Goal: Task Accomplishment & Management: Use online tool/utility

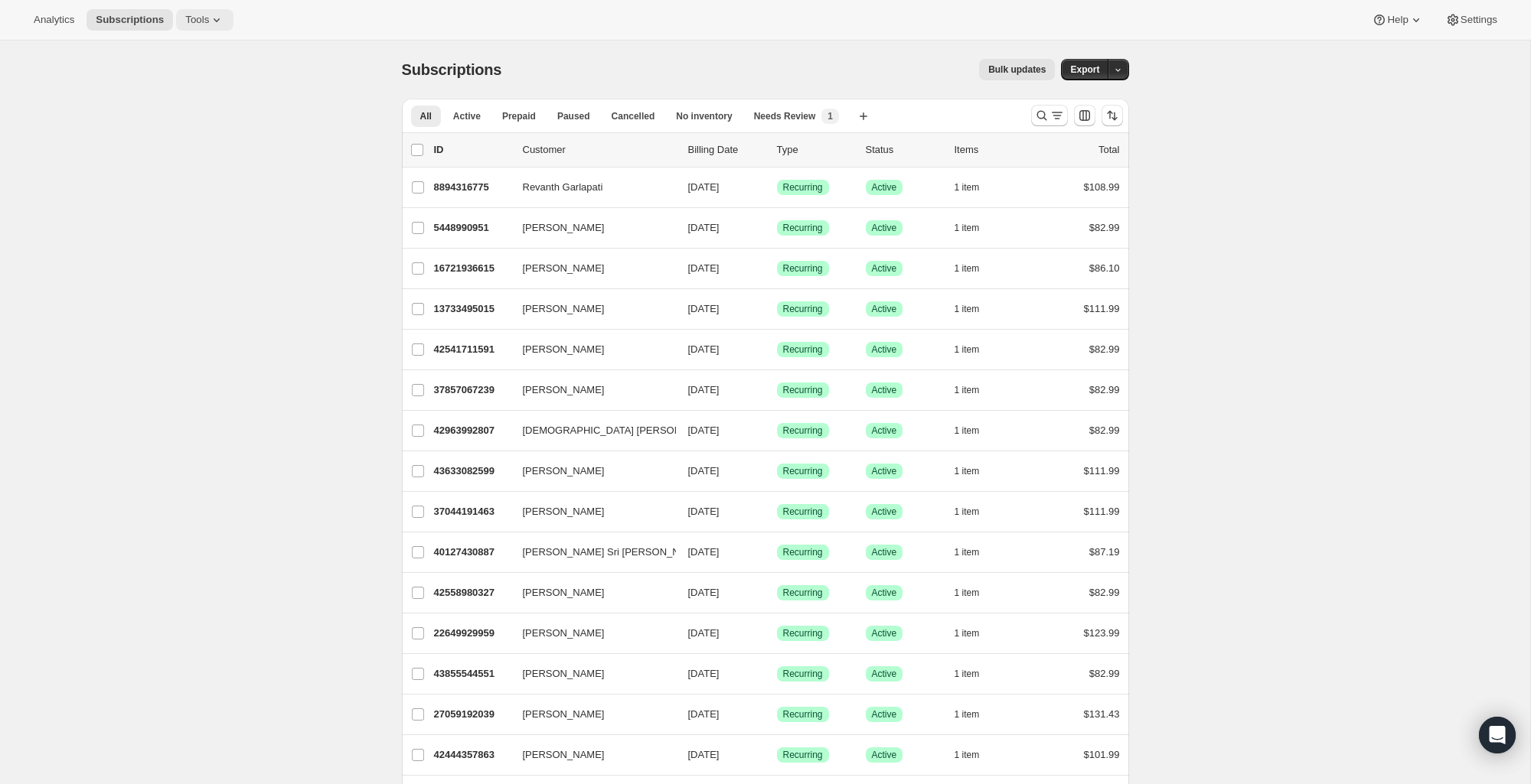
click at [199, 21] on span "Tools" at bounding box center [198, 20] width 24 height 12
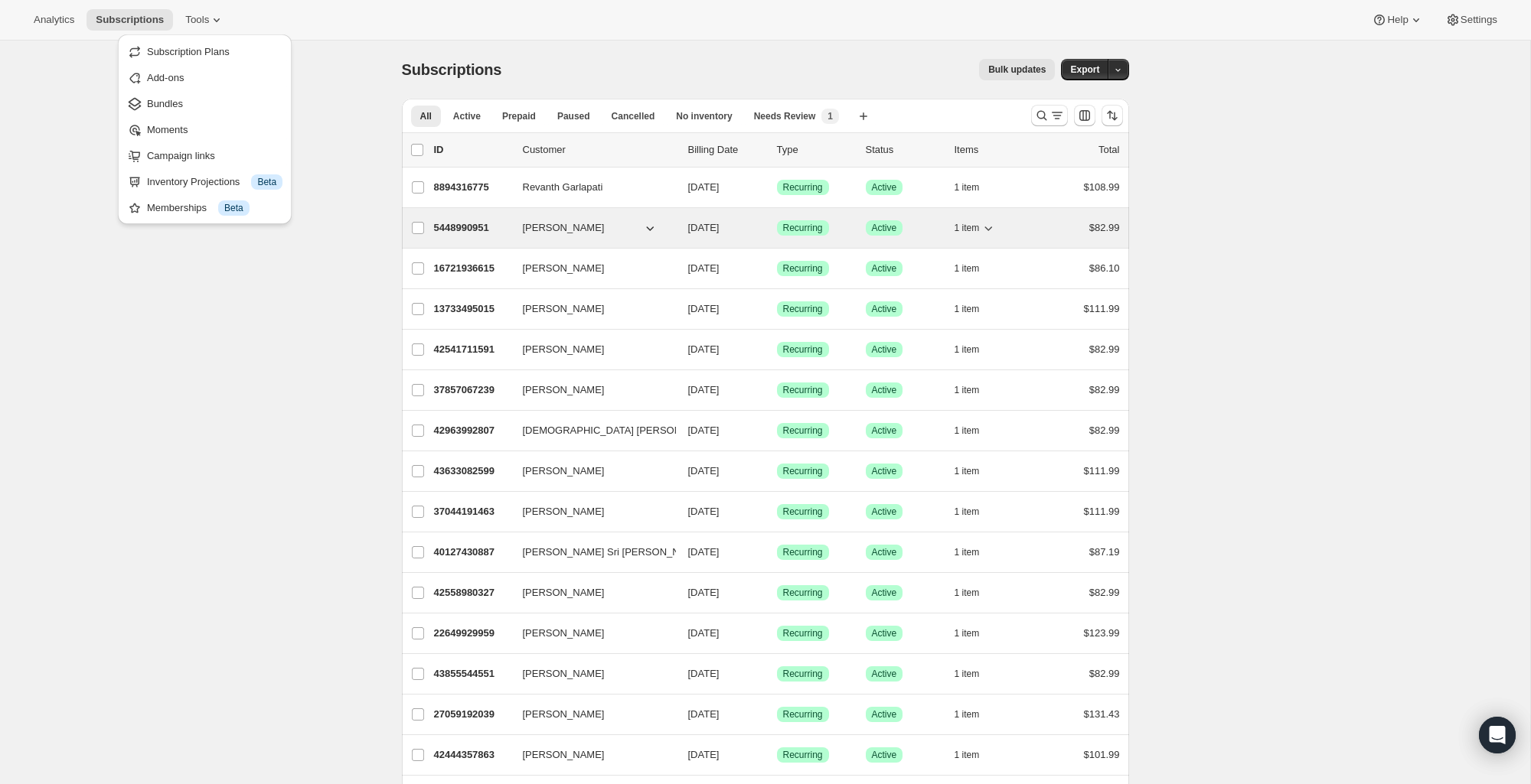
click at [485, 232] on p "5448990951" at bounding box center [472, 227] width 76 height 15
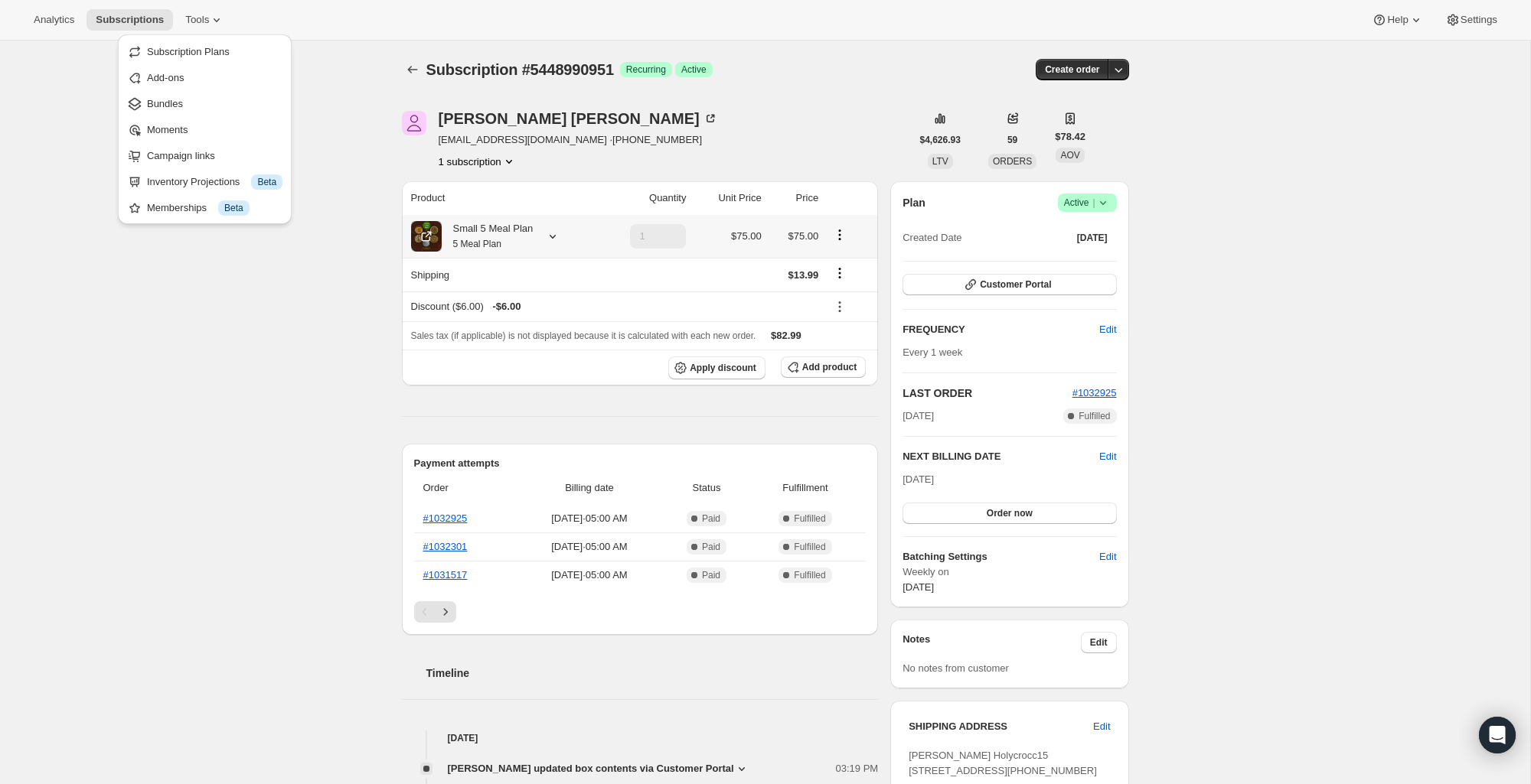
click at [523, 234] on div "Small 5 Meal Plan 5 Meal Plan" at bounding box center [487, 236] width 92 height 31
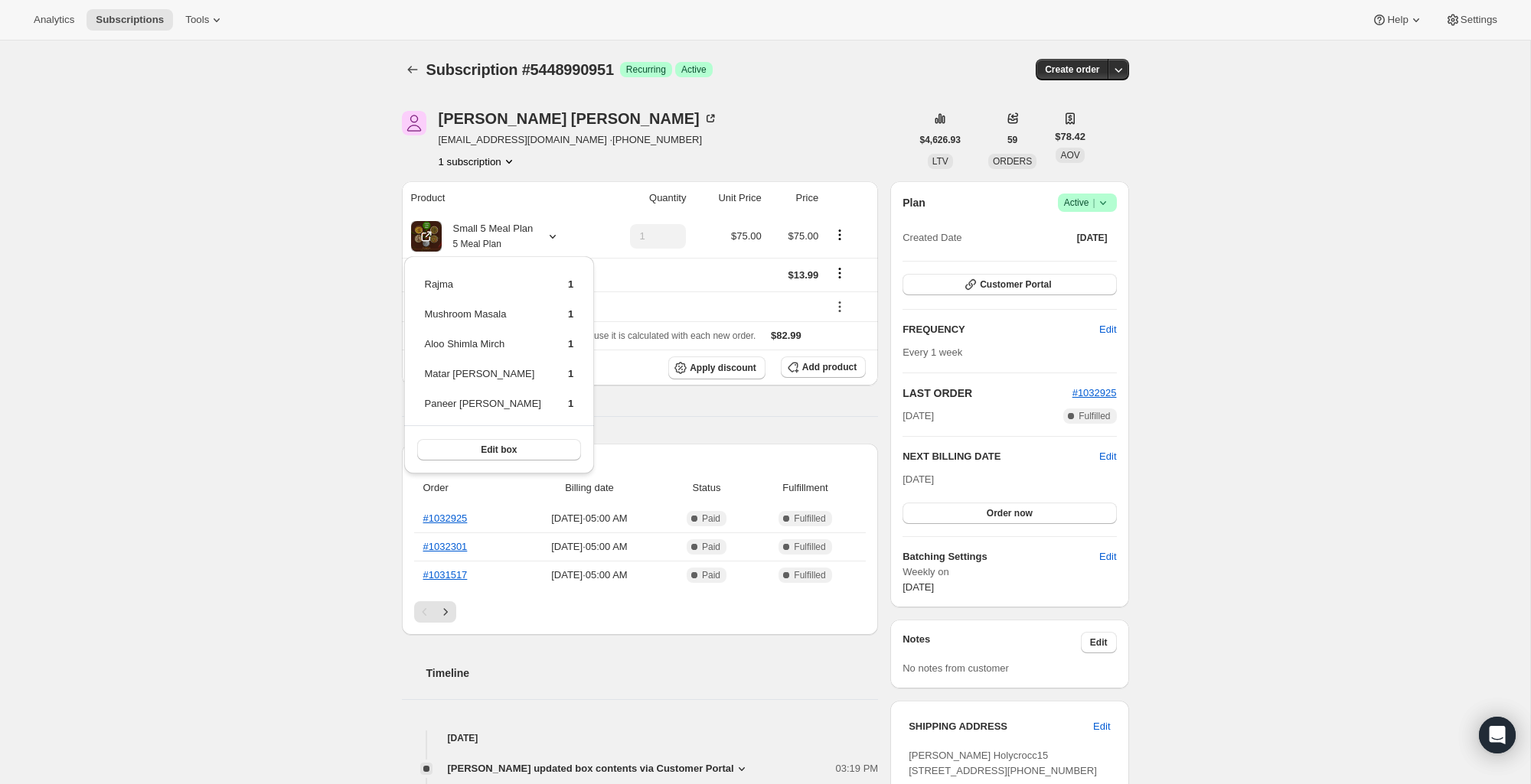
click at [677, 410] on div "Product Quantity Unit Price Price Small 5 Meal Plan 5 Meal Plan 1 $75.00 $75.00…" at bounding box center [640, 713] width 477 height 1062
click at [842, 273] on icon "Shipping actions" at bounding box center [839, 273] width 15 height 15
click at [419, 68] on icon "Subscriptions" at bounding box center [412, 68] width 15 height 15
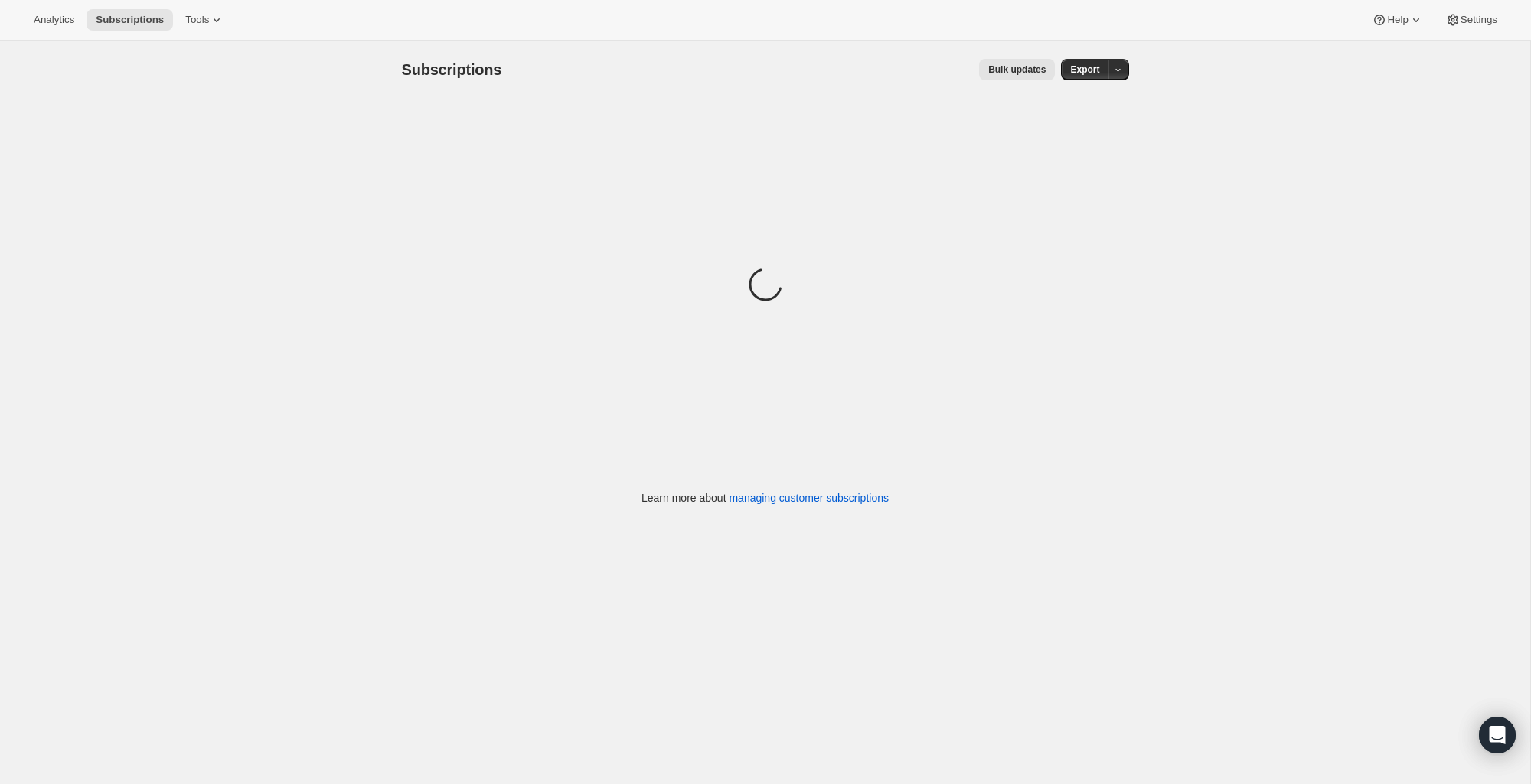
click at [1013, 68] on span "Bulk updates" at bounding box center [1018, 69] width 58 height 12
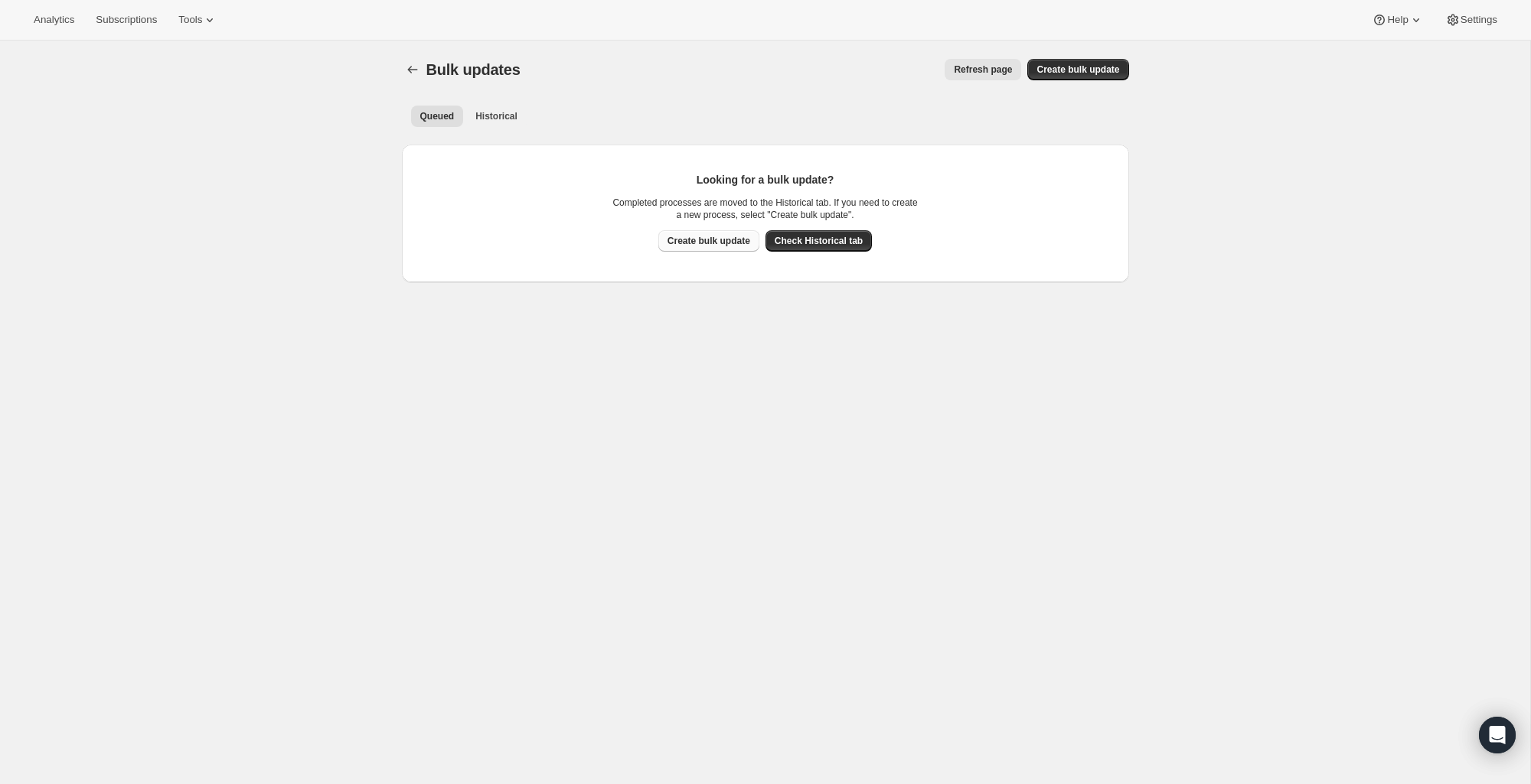
click at [712, 245] on span "Create bulk update" at bounding box center [708, 241] width 82 height 12
select select "11"
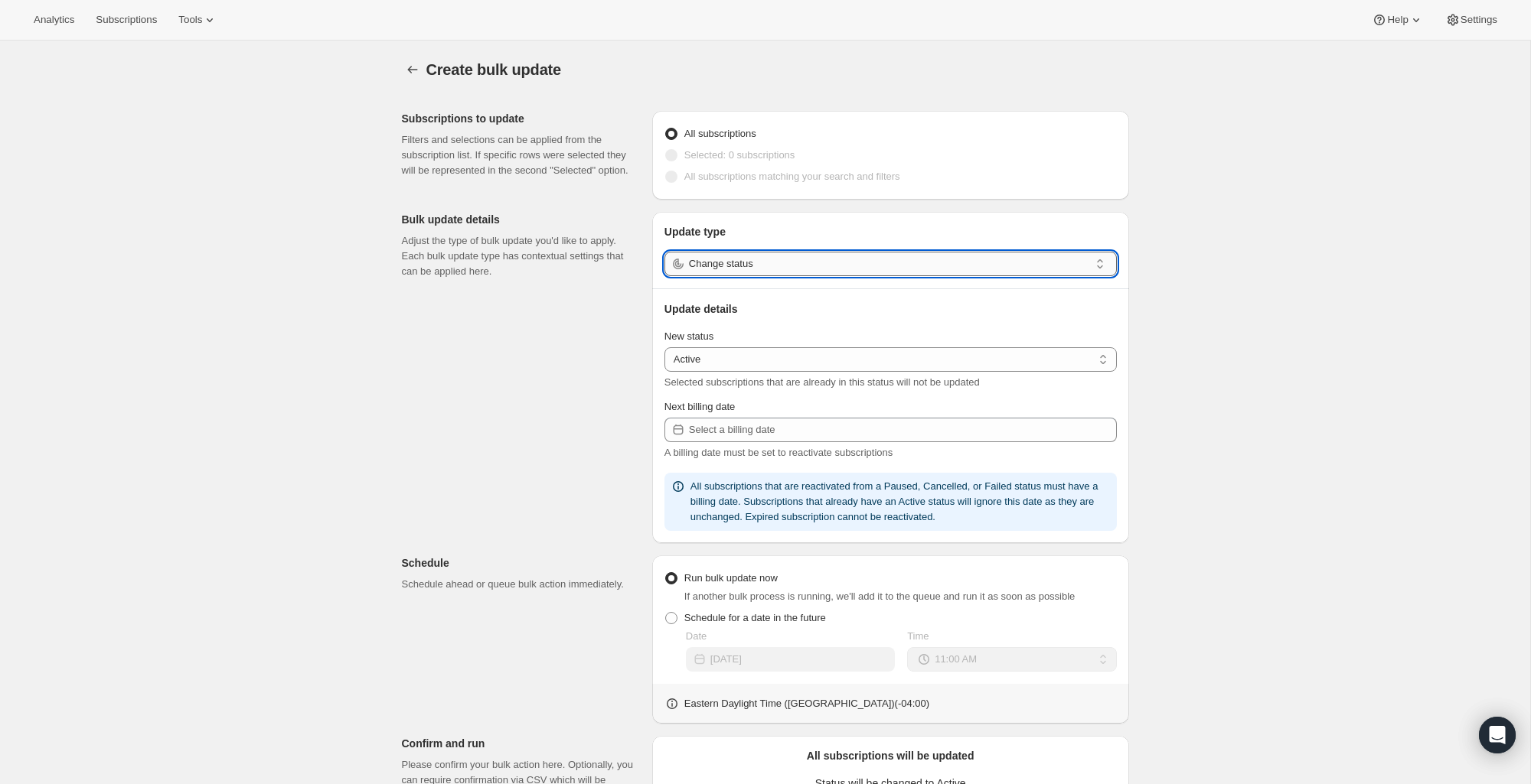
click at [748, 263] on input "Change status" at bounding box center [889, 264] width 400 height 25
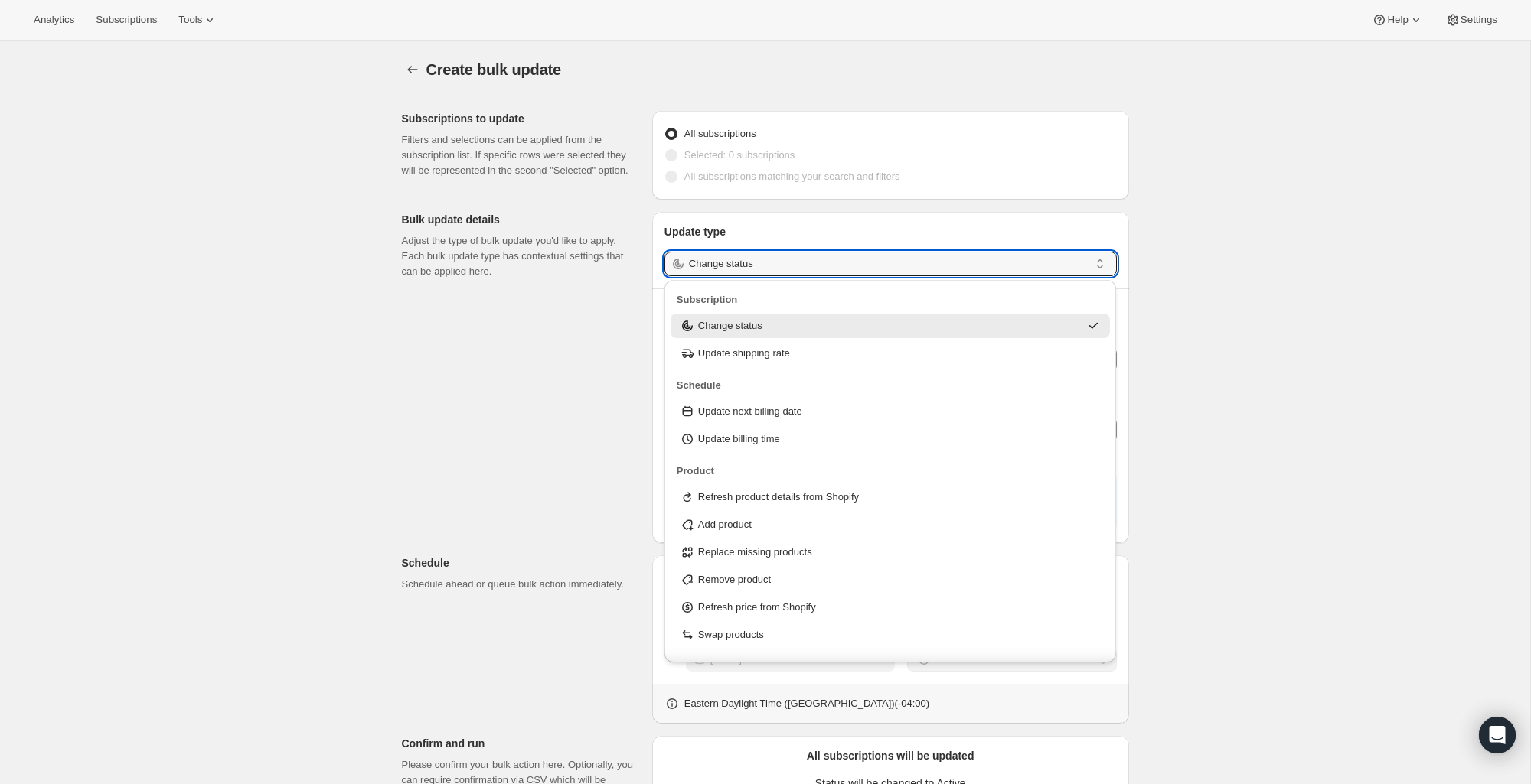
click at [495, 418] on div "Subscriptions to update Filters and selections can be applied from the subscrip…" at bounding box center [760, 574] width 740 height 951
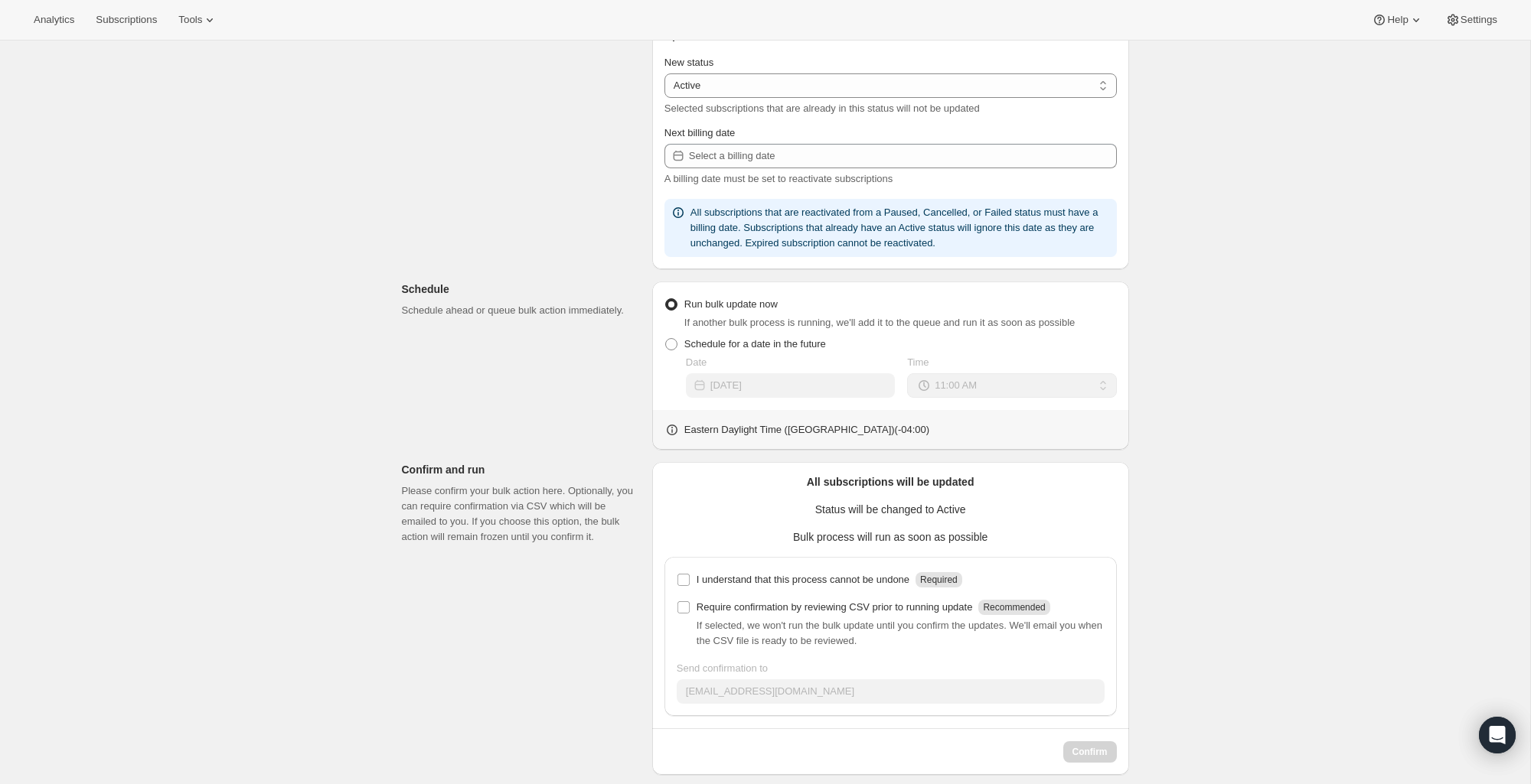
scroll to position [290, 0]
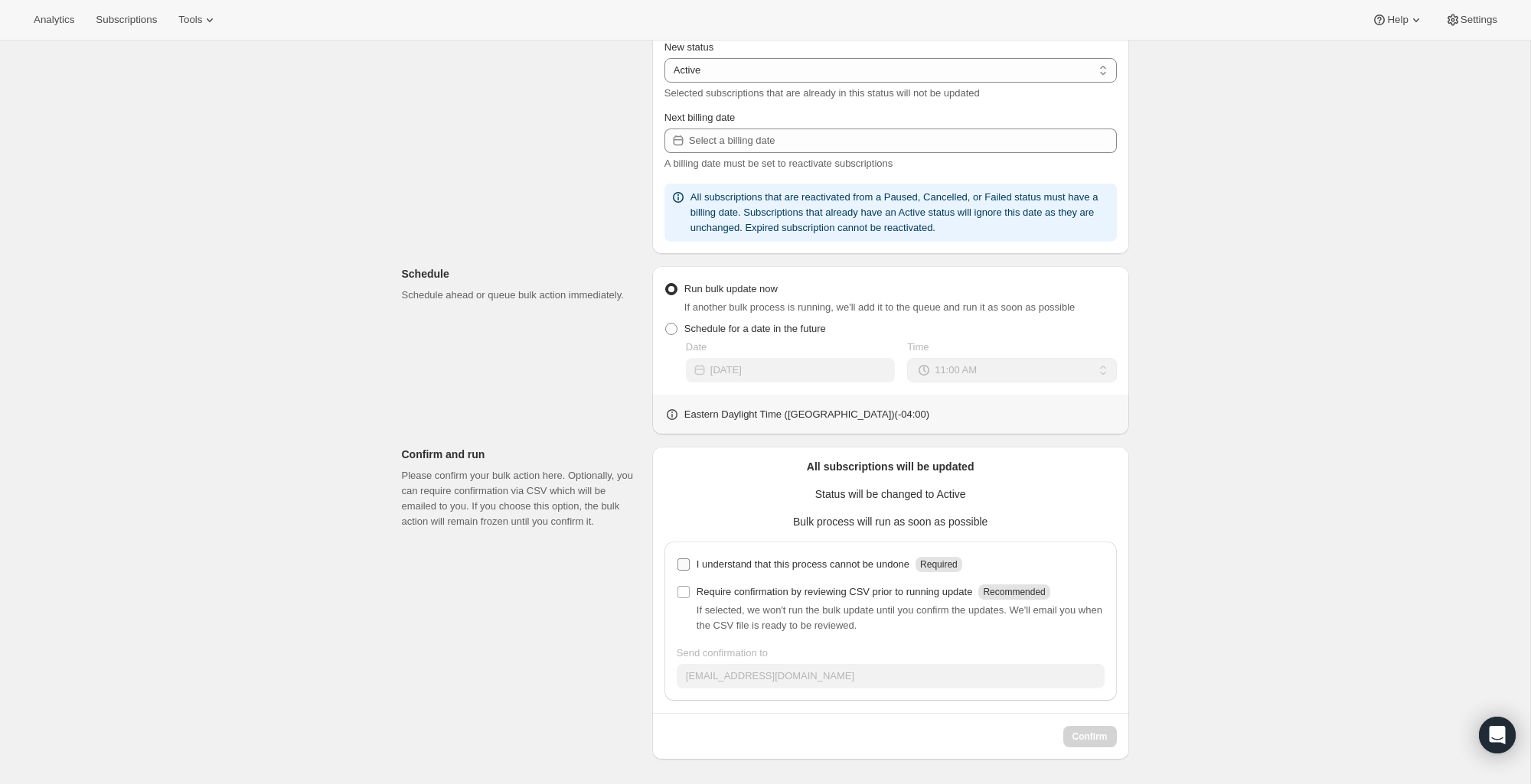
click at [686, 564] on input "I understand that this process cannot be undone Required" at bounding box center [683, 565] width 12 height 12
checkbox input "true"
click at [684, 588] on input "Require confirmation by reviewing CSV prior to running update Recommended" at bounding box center [683, 592] width 12 height 12
checkbox input "true"
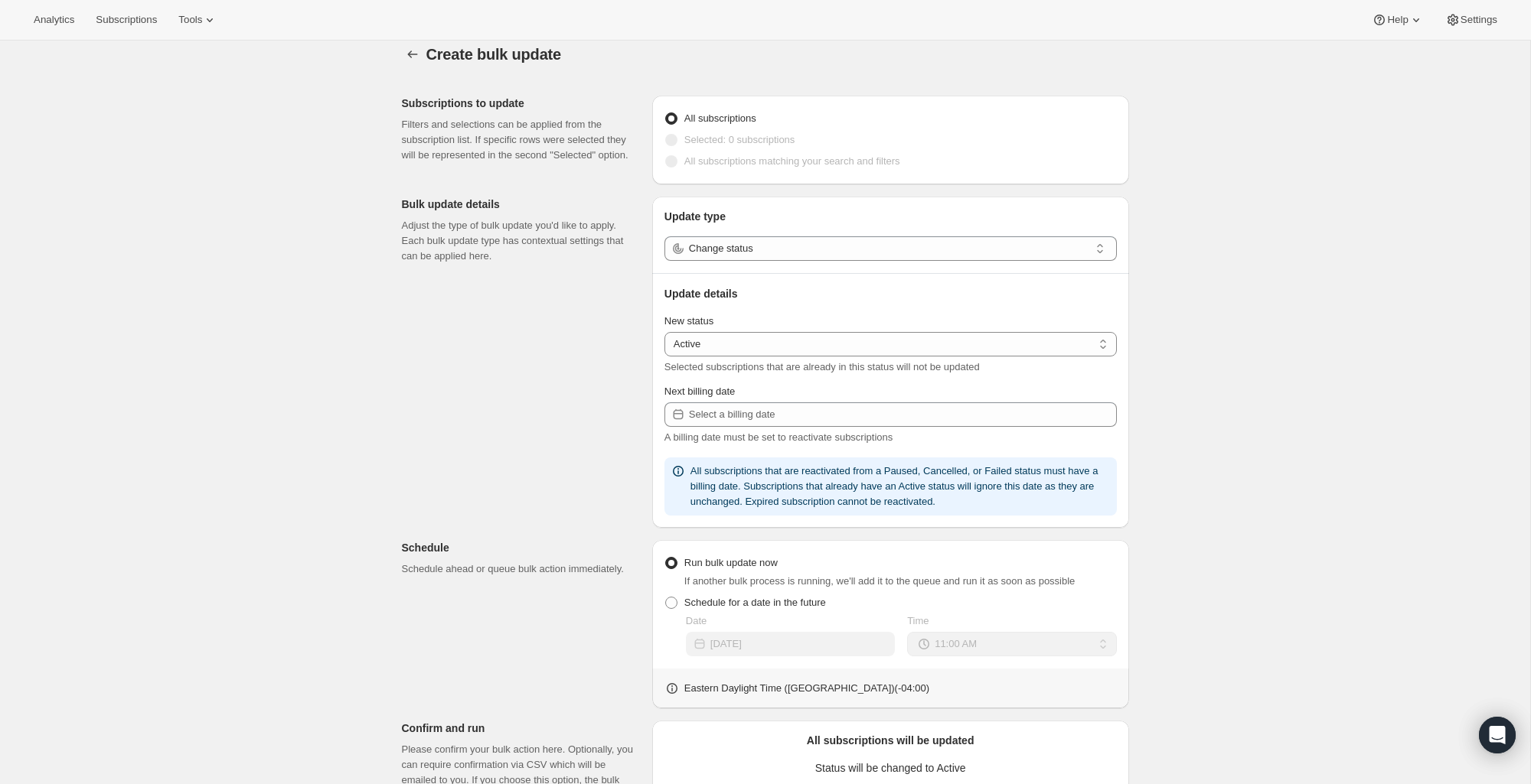
scroll to position [0, 0]
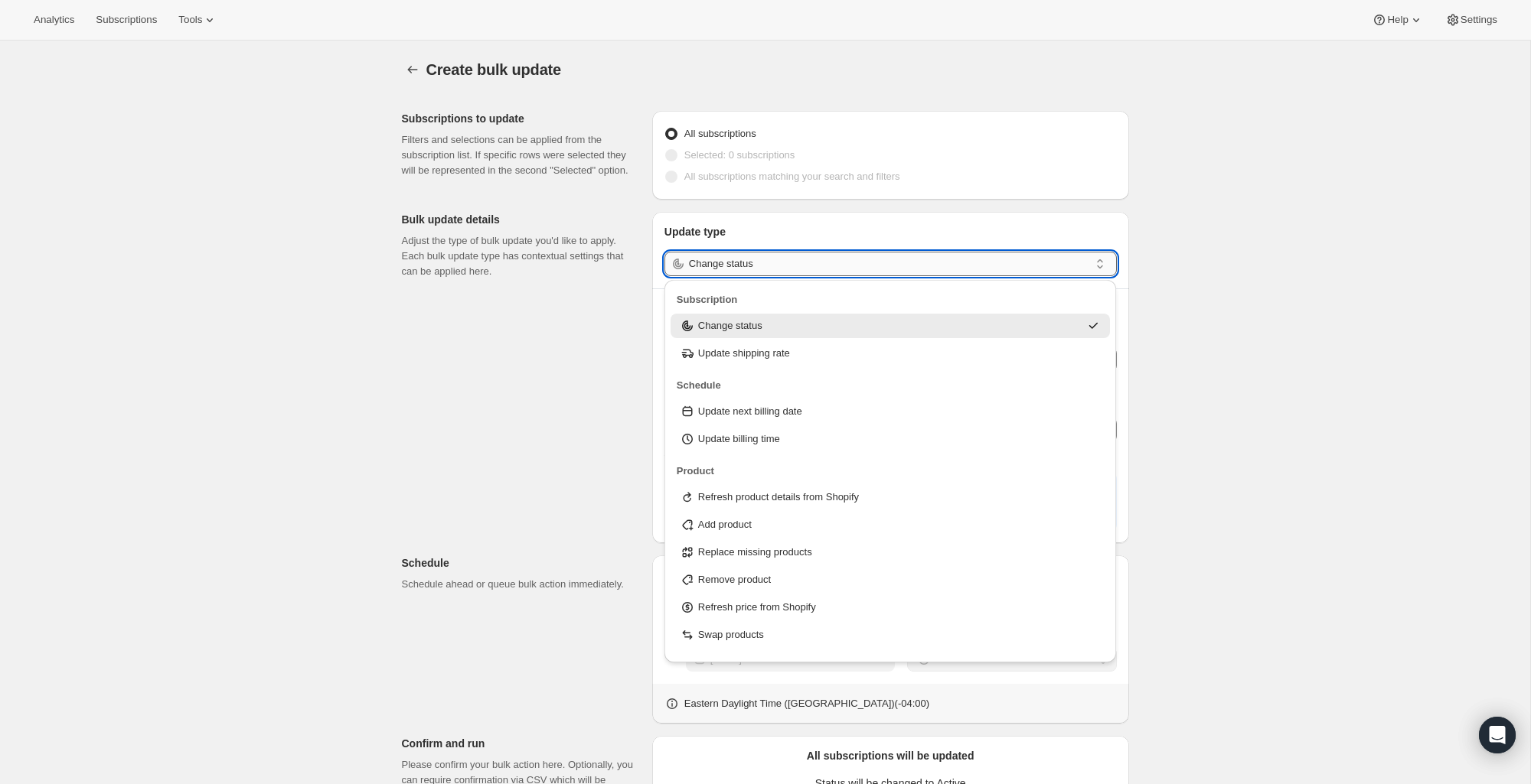
click at [825, 255] on input "Change status" at bounding box center [889, 264] width 400 height 25
click at [745, 356] on p "Update shipping rate" at bounding box center [744, 353] width 92 height 15
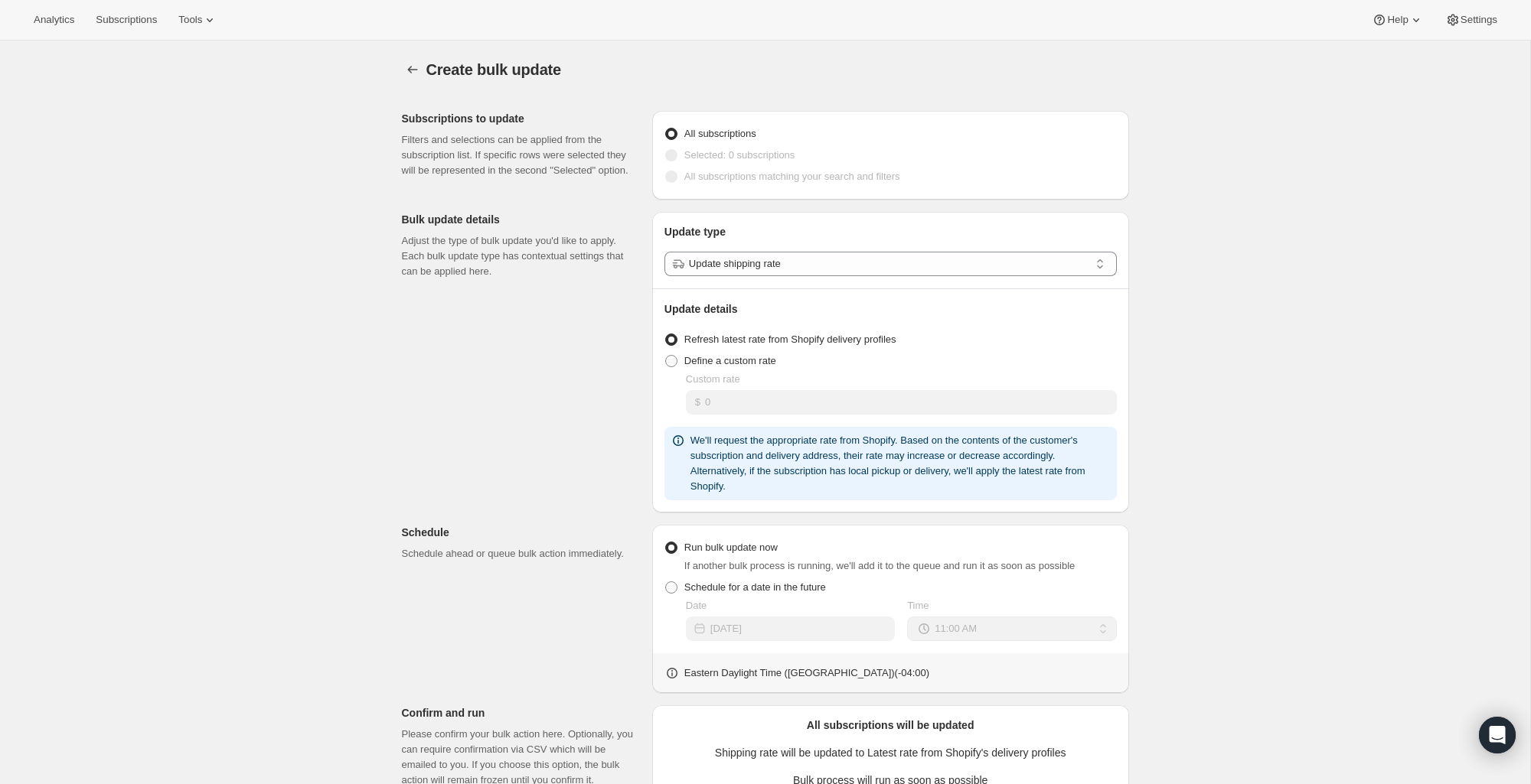
click at [672, 153] on span at bounding box center [671, 155] width 12 height 12
click at [669, 170] on span at bounding box center [671, 177] width 14 height 14
click at [670, 176] on span at bounding box center [671, 177] width 12 height 12
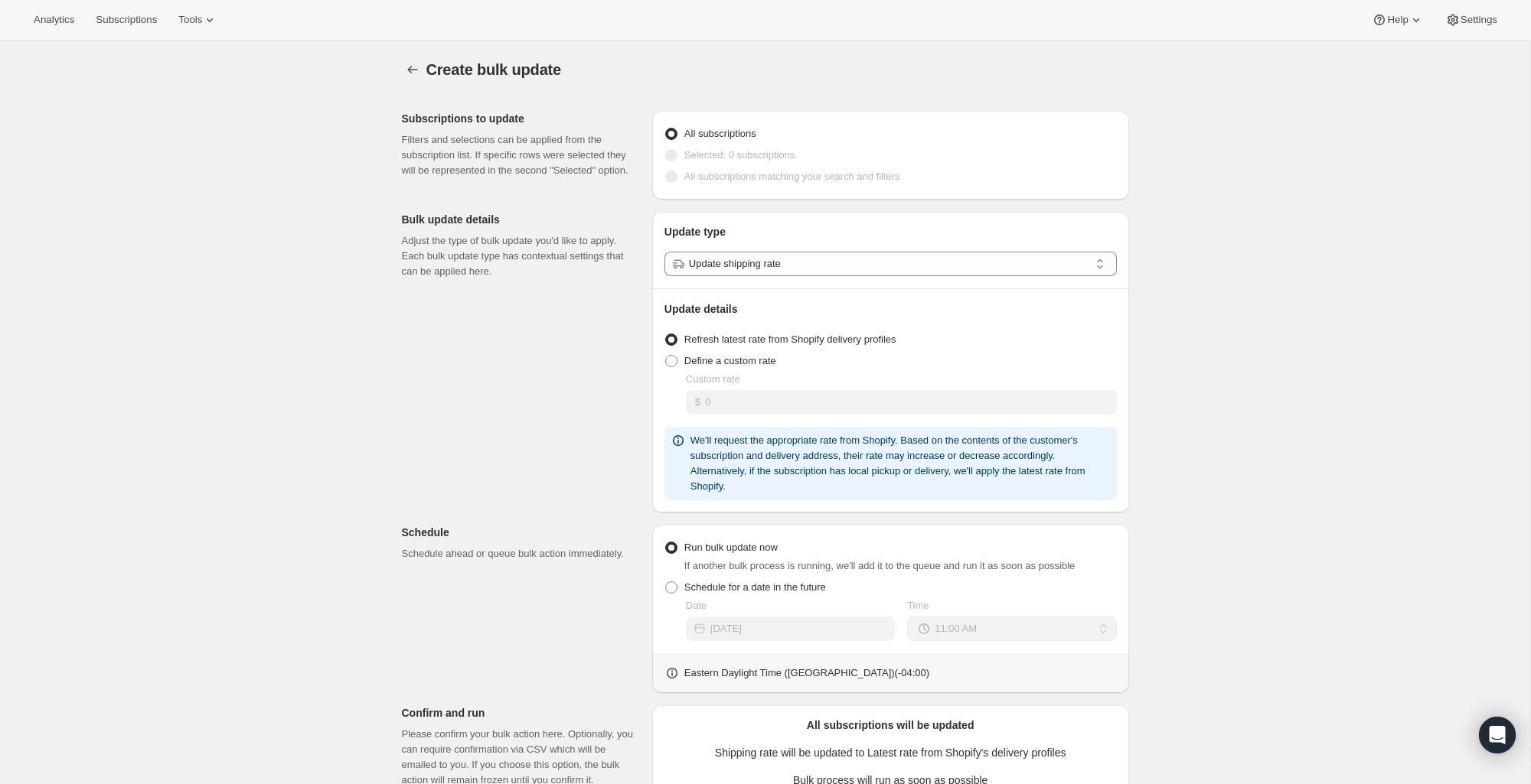
click at [670, 176] on span at bounding box center [671, 177] width 12 height 12
click at [668, 131] on span at bounding box center [671, 134] width 12 height 12
click at [666, 129] on input "All subscriptions" at bounding box center [665, 128] width 1 height 1
click at [670, 155] on span at bounding box center [671, 155] width 12 height 12
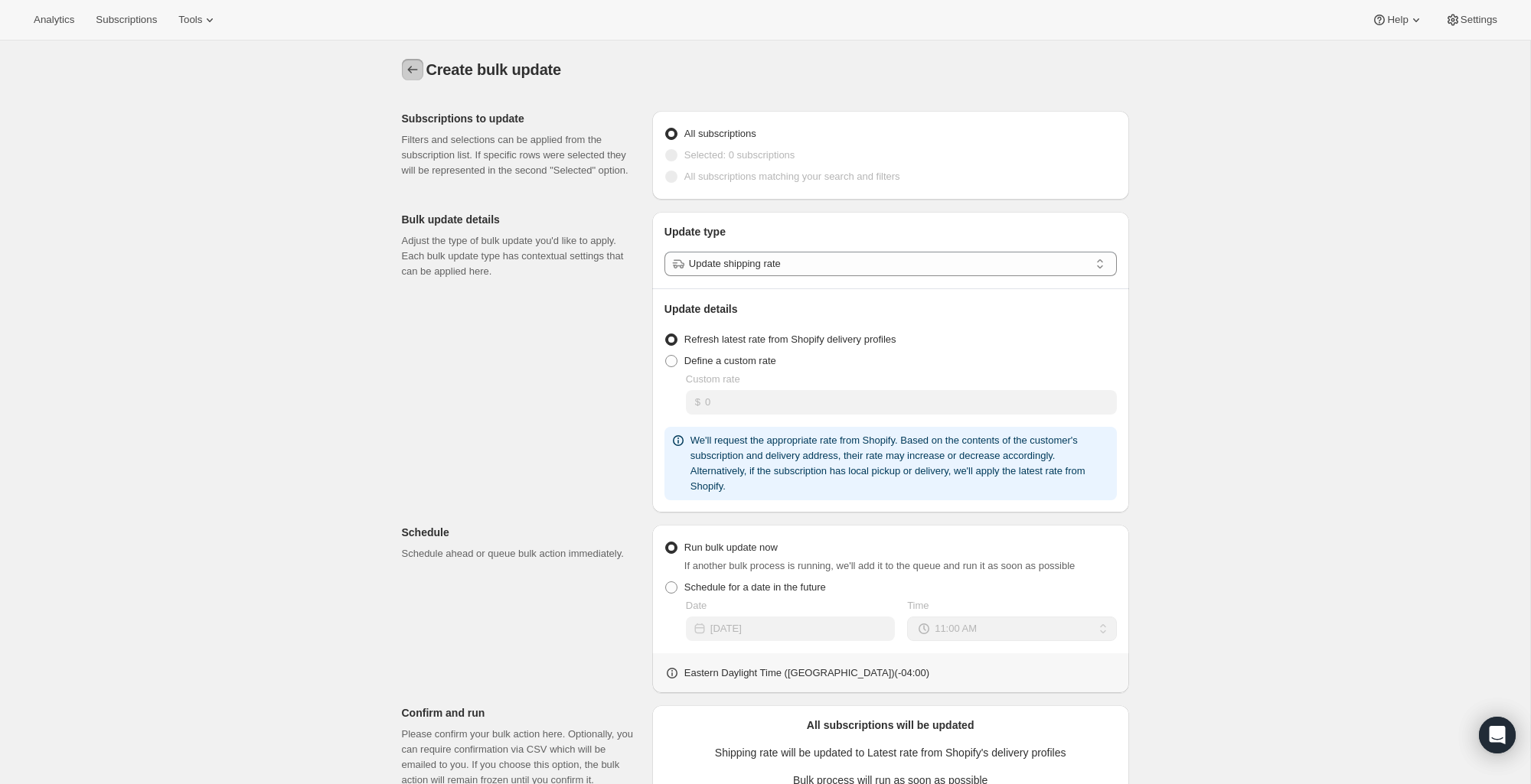
drag, startPoint x: 418, startPoint y: 66, endPoint x: 265, endPoint y: 237, distance: 229.5
click at [264, 237] on div "Create bulk update. This page is ready Create bulk update Subscriptions to upda…" at bounding box center [766, 542] width 1531 height 1002
click at [750, 177] on span "All subscriptions matching your search and filters" at bounding box center [791, 176] width 215 height 12
click at [686, 183] on span "All subscriptions matching your search and filters" at bounding box center [791, 176] width 215 height 15
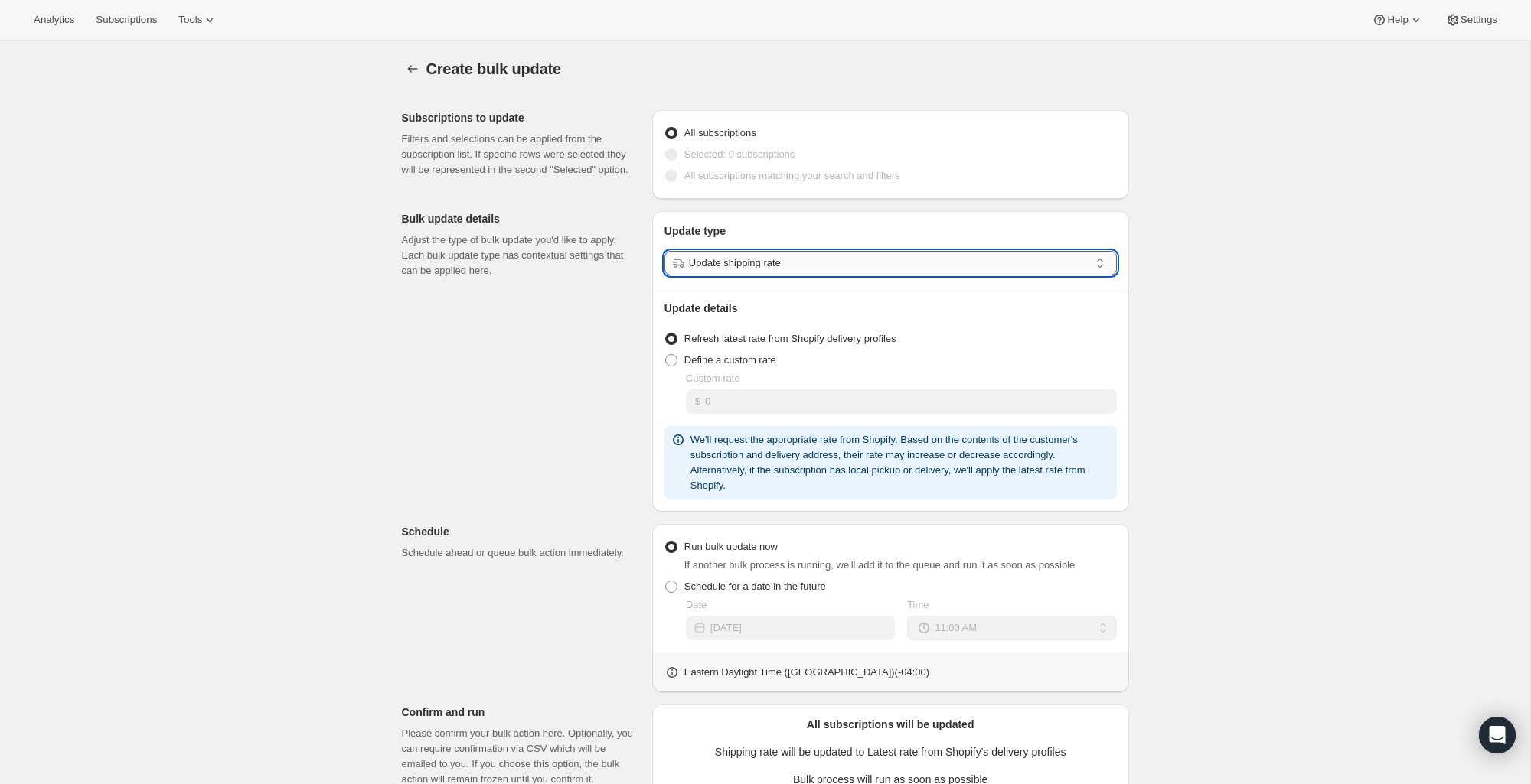
click at [801, 269] on input "Update shipping rate" at bounding box center [889, 263] width 400 height 25
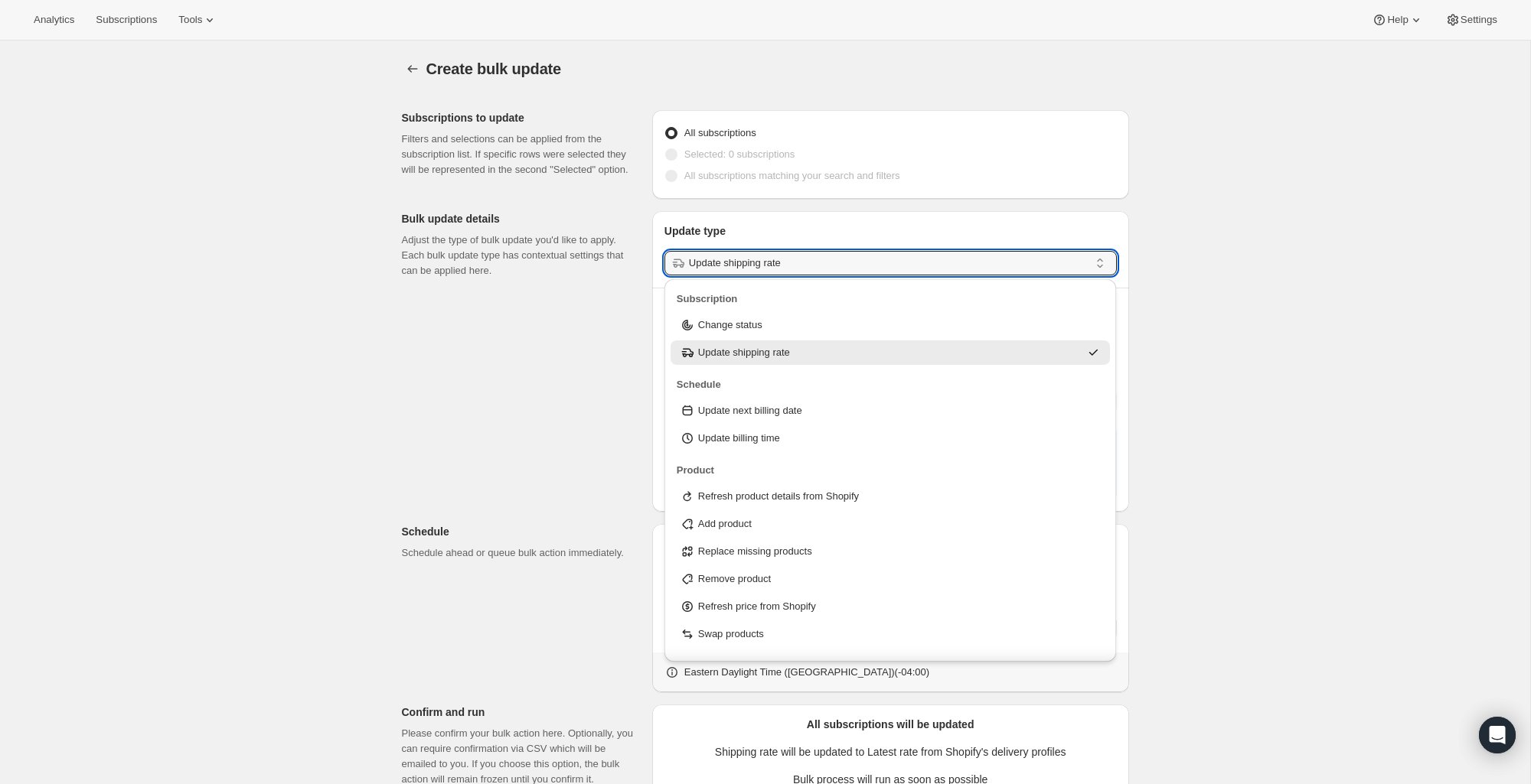
drag, startPoint x: 785, startPoint y: 323, endPoint x: 794, endPoint y: 312, distance: 14.2
click at [787, 322] on div "Change status" at bounding box center [891, 325] width 422 height 15
type input "Change status"
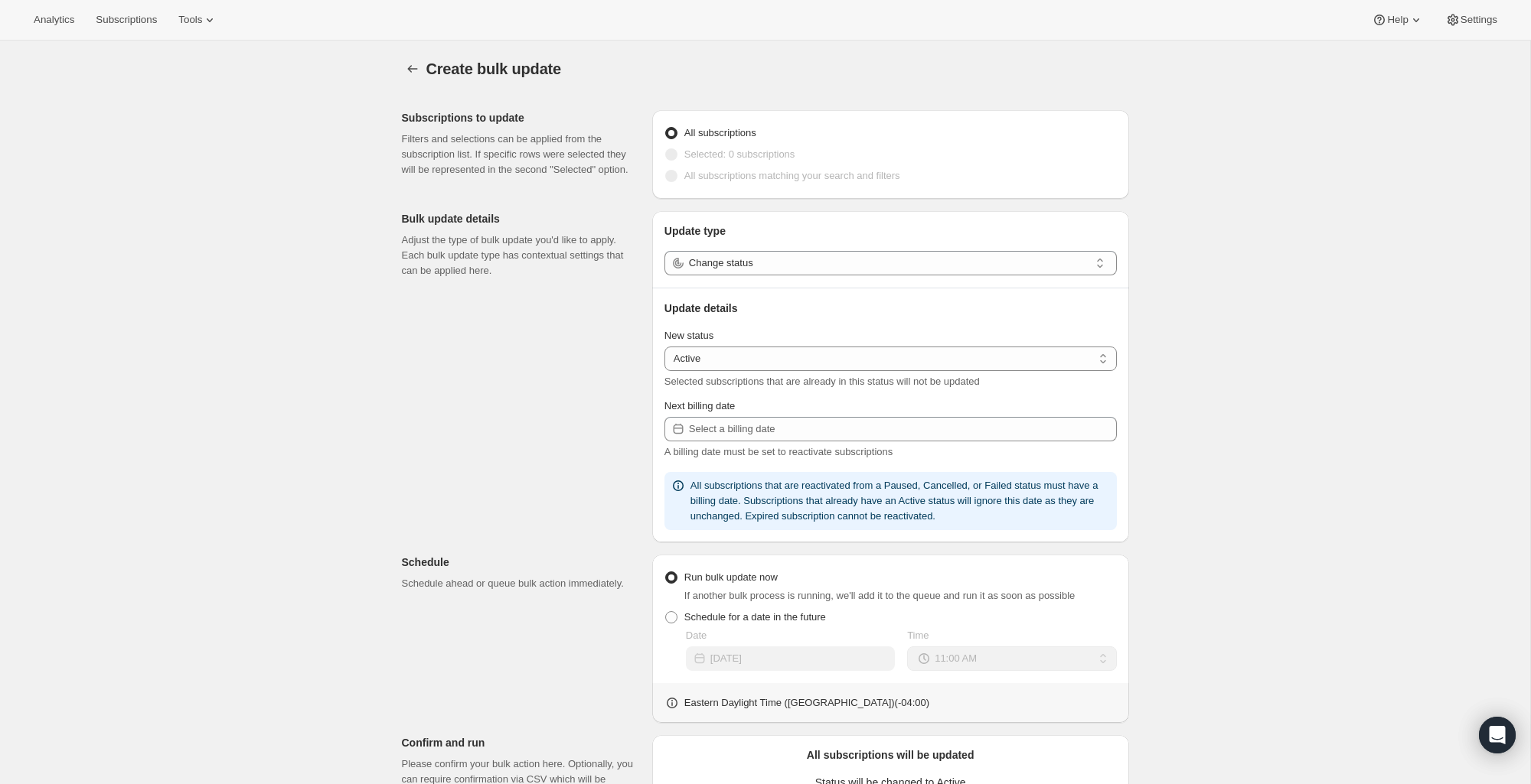
click at [673, 176] on span at bounding box center [671, 176] width 12 height 12
click at [676, 152] on span at bounding box center [671, 155] width 12 height 12
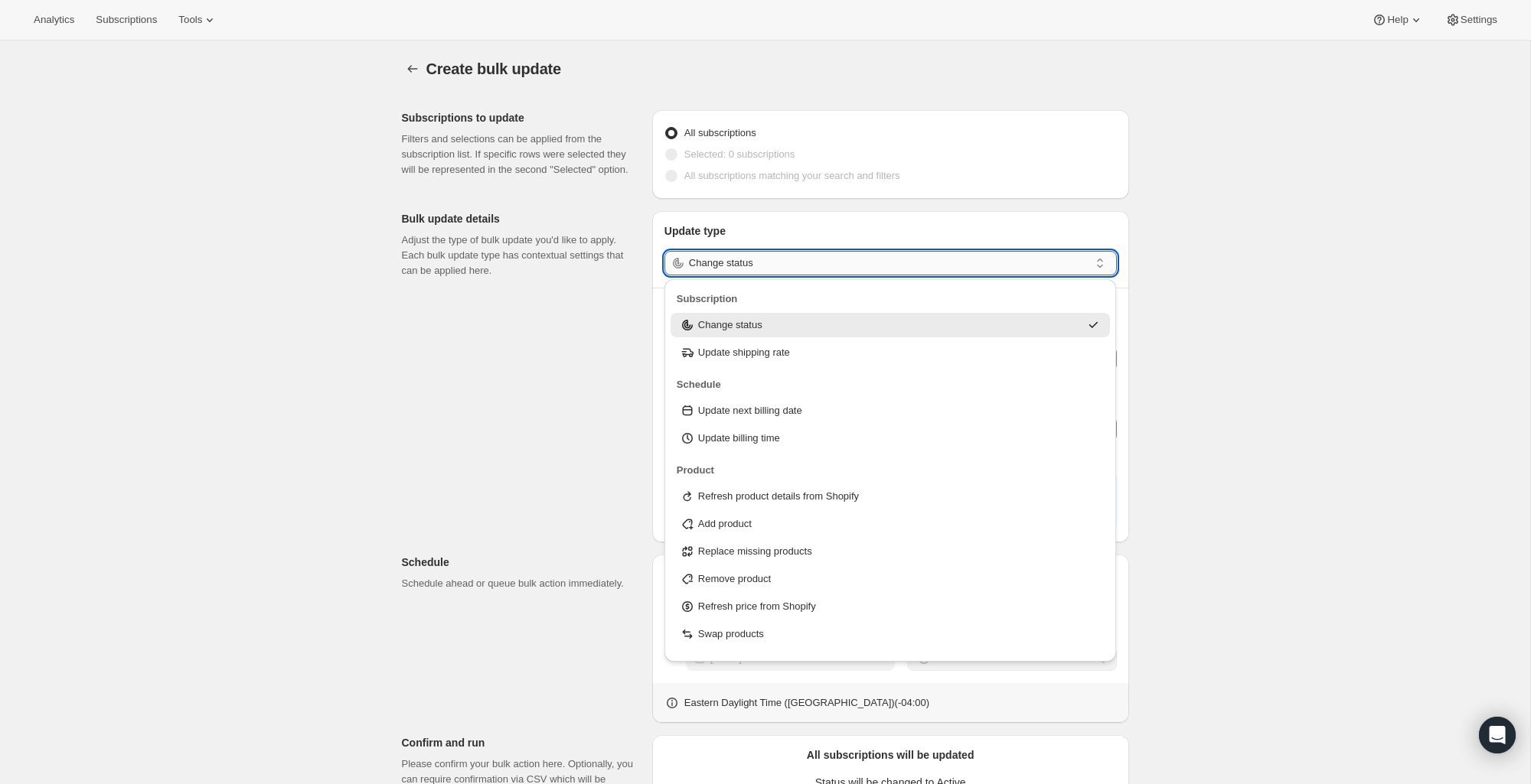
click at [778, 266] on input "Change status" at bounding box center [889, 263] width 400 height 25
click at [783, 332] on div "Change status" at bounding box center [880, 325] width 400 height 15
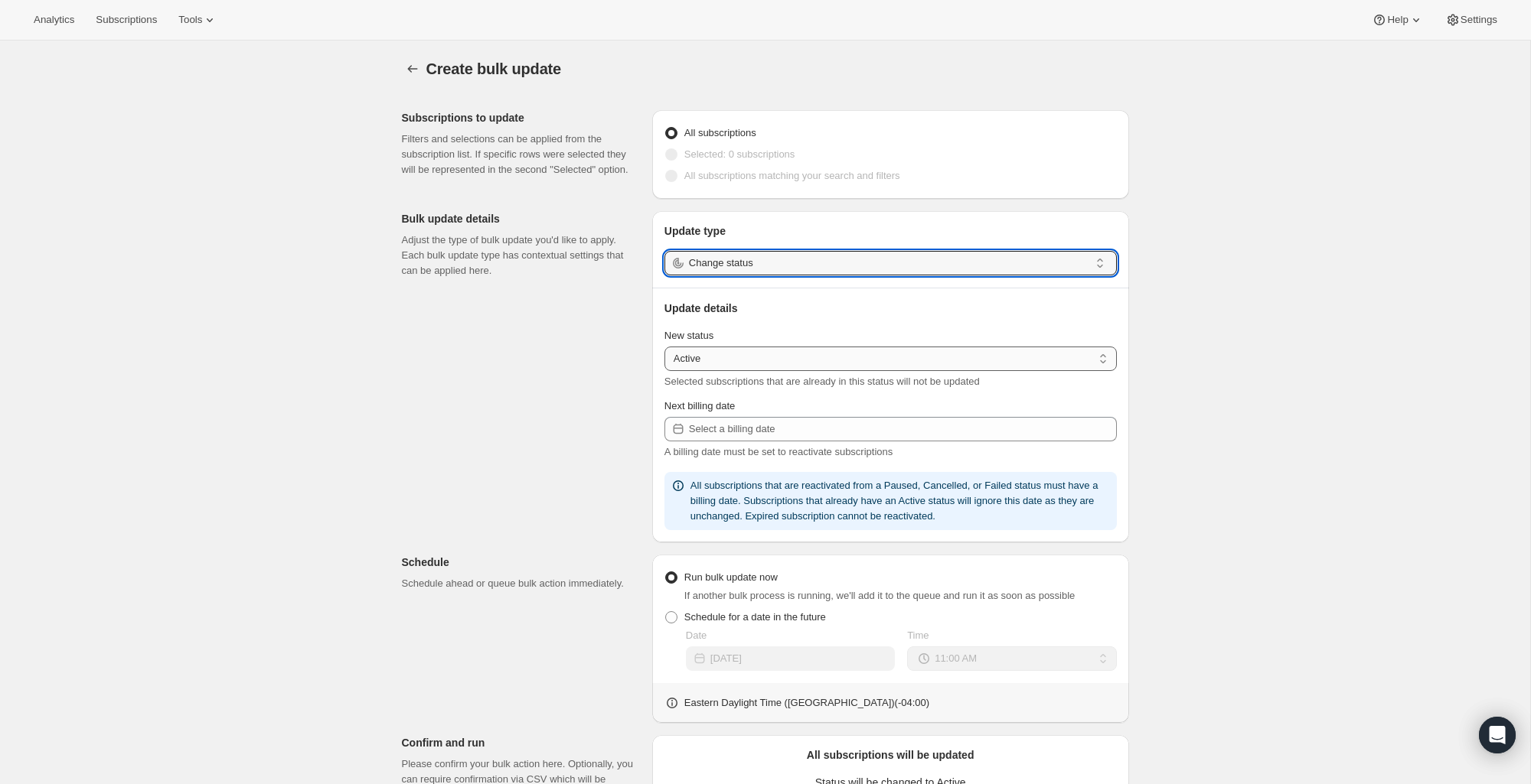
click at [781, 356] on select "Active Paused Cancelled" at bounding box center [891, 358] width 453 height 25
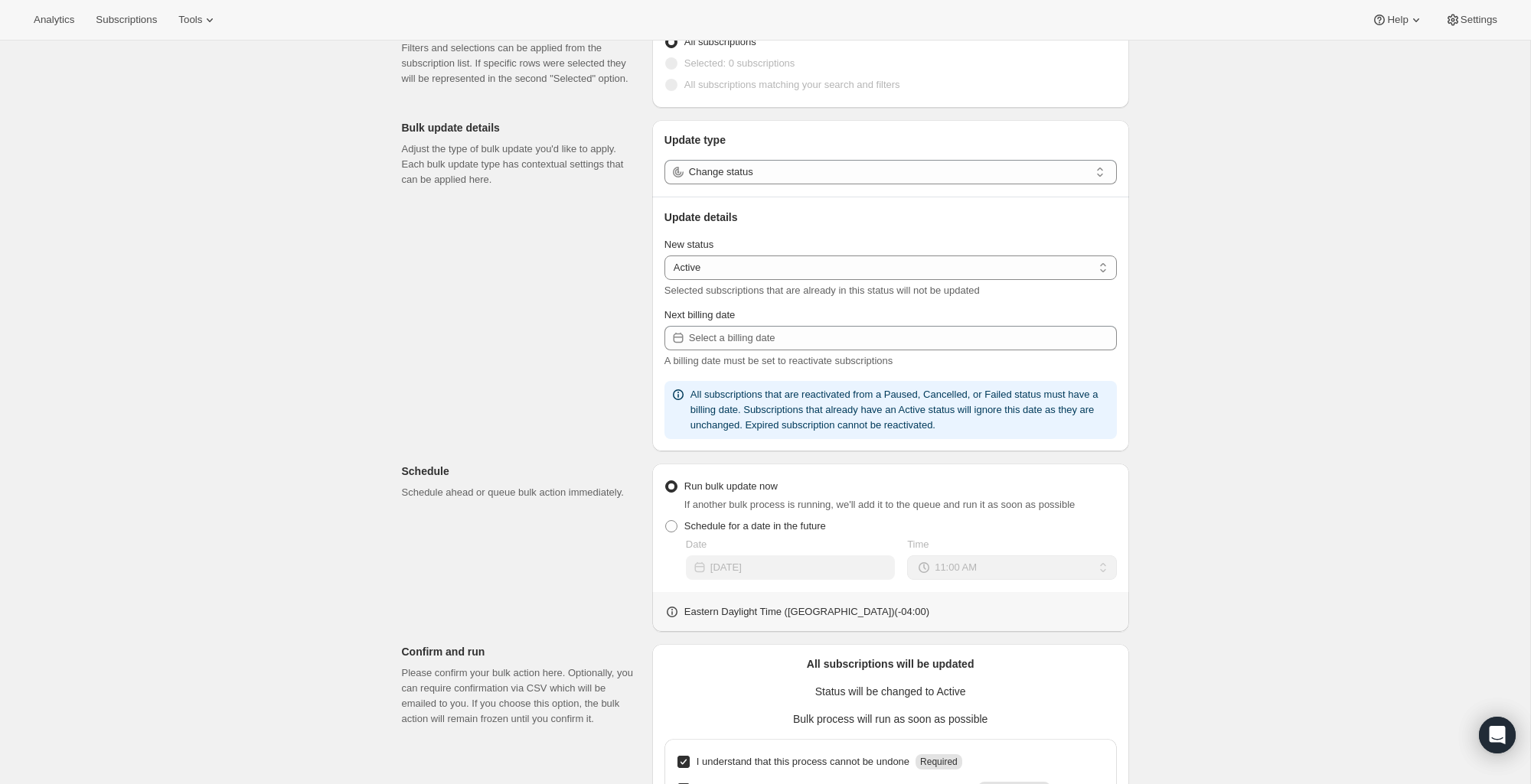
scroll to position [0, 0]
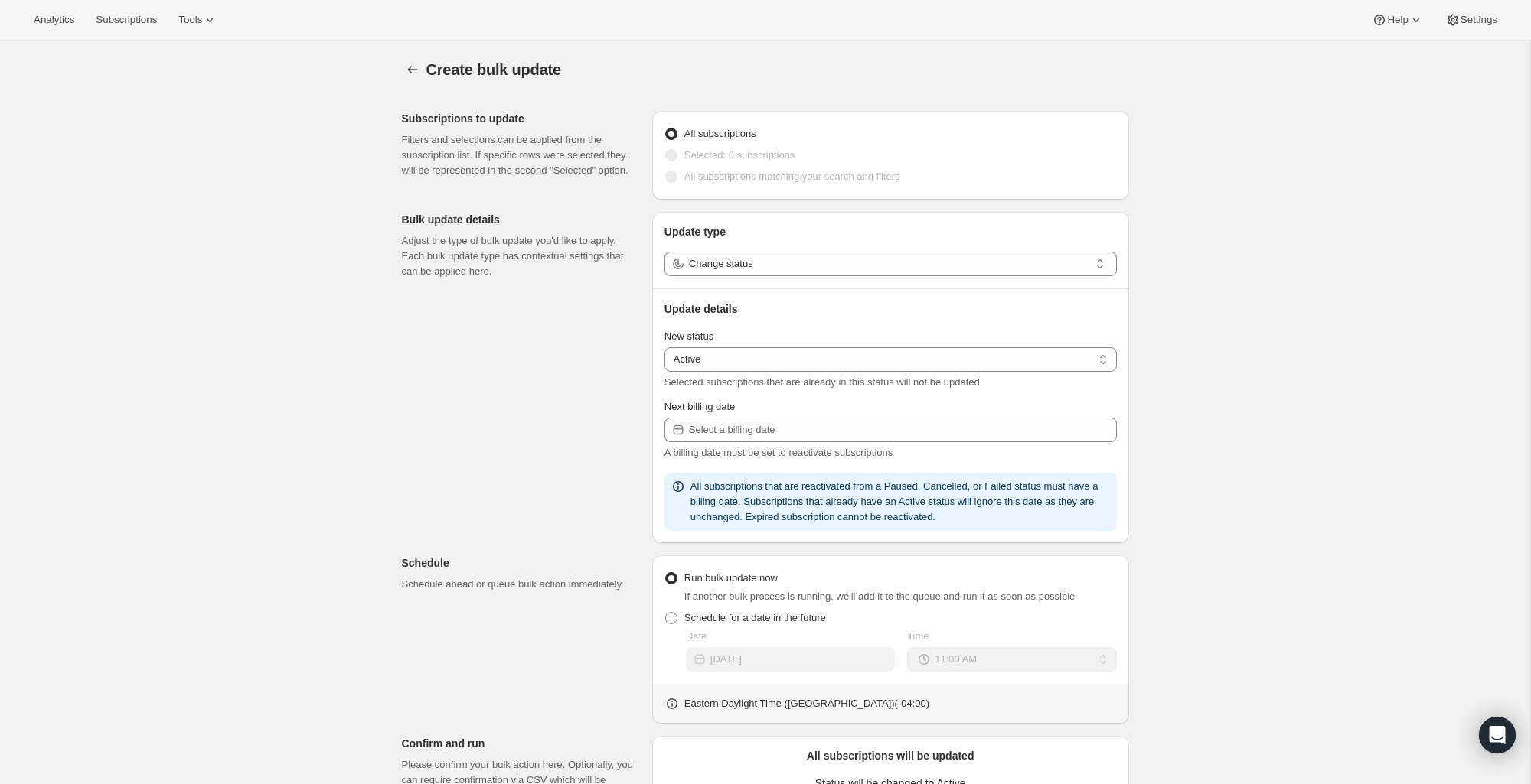
click at [410, 51] on div "Create bulk update. This page is ready Create bulk update" at bounding box center [766, 69] width 728 height 59
click at [410, 75] on icon "button" at bounding box center [412, 68] width 15 height 15
